Goal: Use online tool/utility: Utilize a website feature to perform a specific function

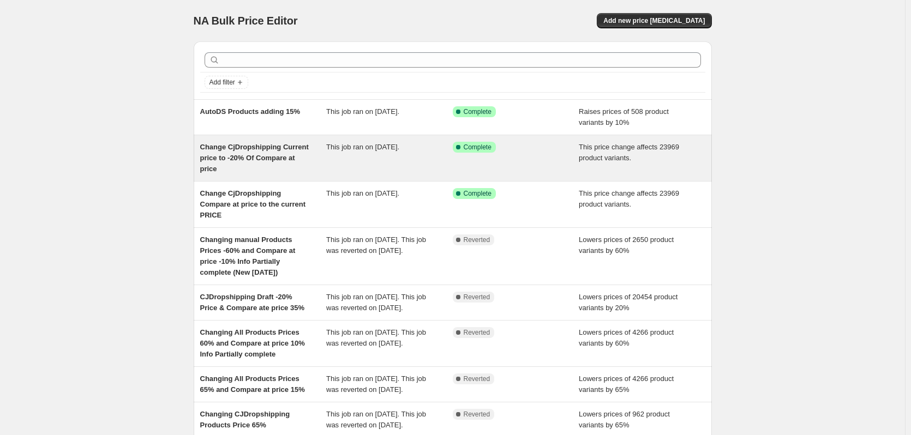
click at [374, 162] on div "This job ran on [DATE]." at bounding box center [389, 158] width 127 height 33
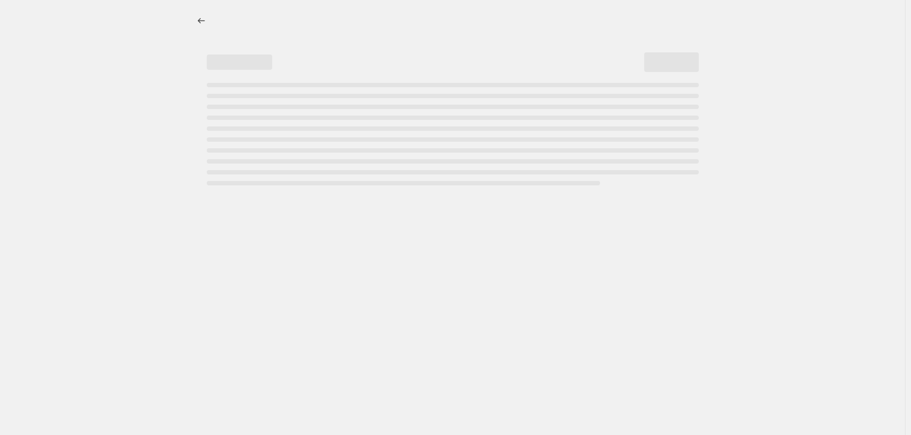
select select "pcap"
select select "no_change"
select select "vendor"
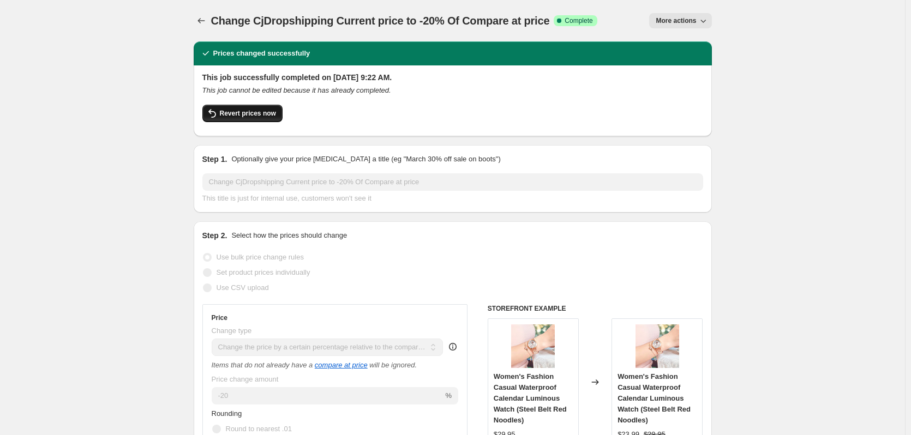
click at [254, 110] on span "Revert prices now" at bounding box center [248, 113] width 56 height 9
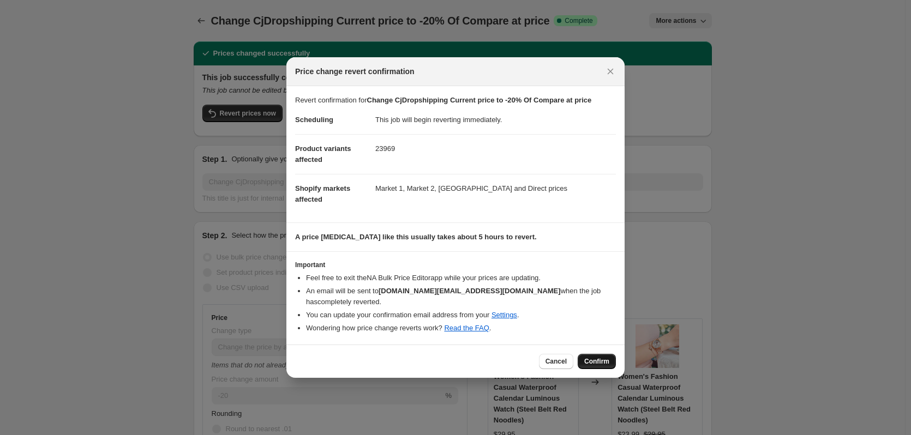
click at [592, 357] on span "Confirm" at bounding box center [596, 361] width 25 height 9
